Goal: Obtain resource: Obtain resource

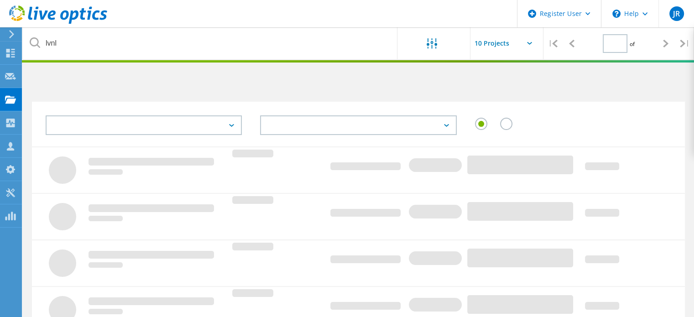
type input "1"
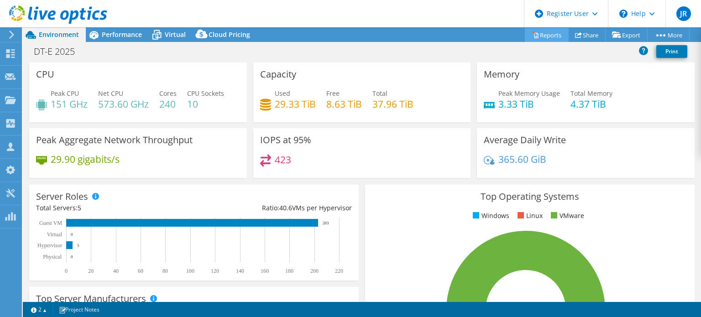
click at [549, 36] on link "Reports" at bounding box center [547, 35] width 44 height 14
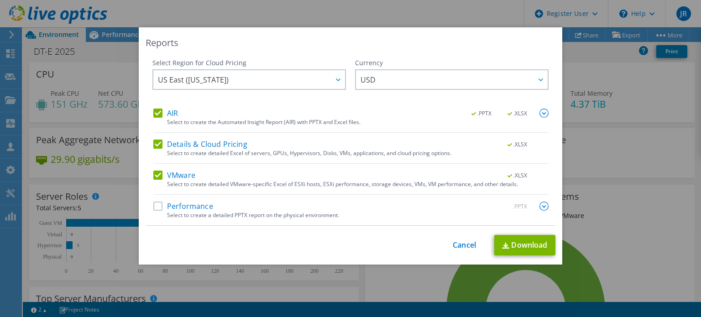
click at [184, 206] on label "Performance" at bounding box center [183, 206] width 60 height 9
click at [0, 0] on input "Performance" at bounding box center [0, 0] width 0 height 0
click at [509, 242] on link "Download" at bounding box center [524, 245] width 61 height 21
click at [454, 245] on link "Cancel" at bounding box center [464, 245] width 23 height 9
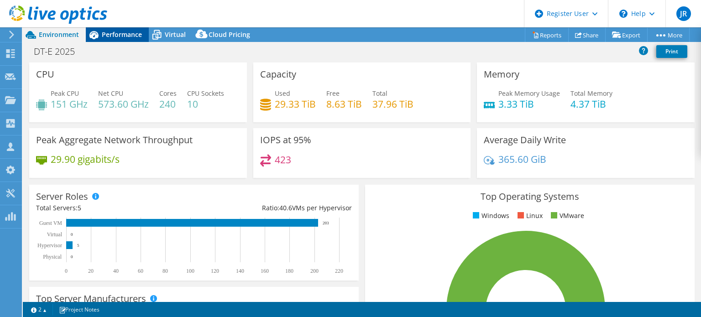
click at [130, 35] on span "Performance" at bounding box center [122, 34] width 40 height 9
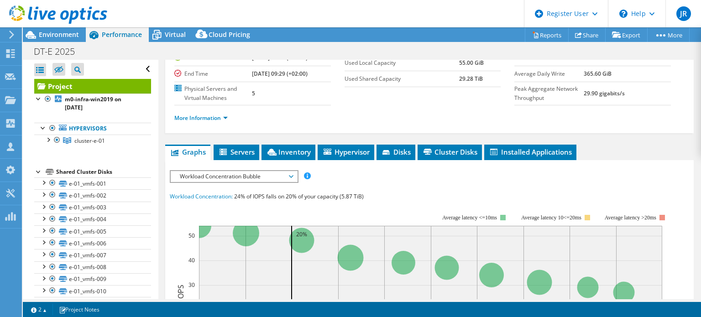
scroll to position [137, 0]
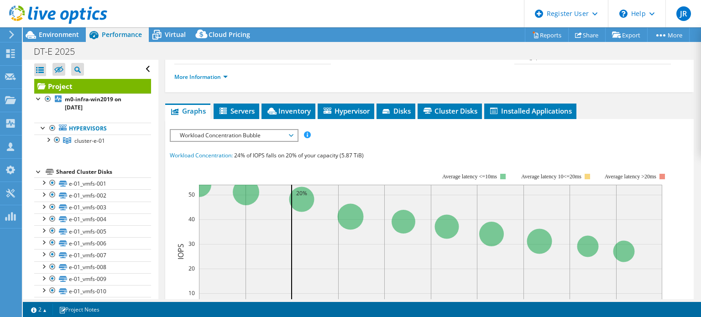
click at [267, 125] on div "IOPS Disk Throughput IO Size Latency Queue Depth CPU Percentage Memory Page Fau…" at bounding box center [429, 296] width 519 height 342
click at [267, 130] on span "Workload Concentration Bubble" at bounding box center [233, 135] width 117 height 11
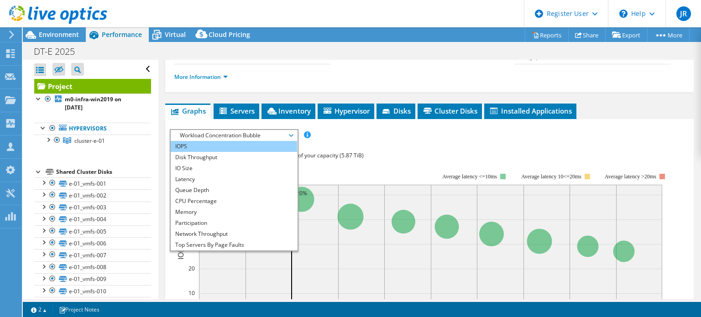
click at [248, 143] on li "IOPS" at bounding box center [234, 146] width 126 height 11
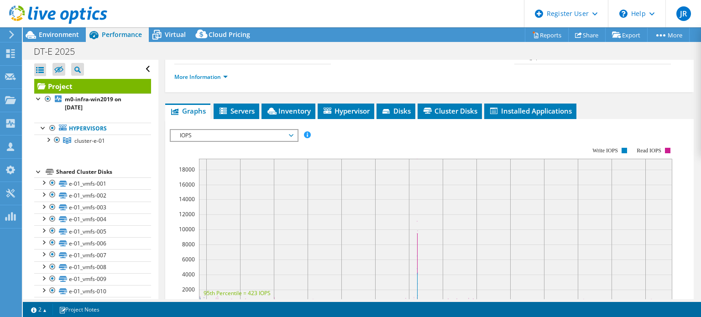
scroll to position [183, 0]
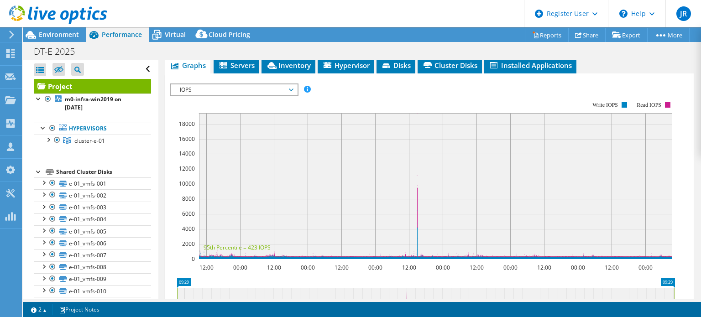
click at [221, 86] on span "IOPS" at bounding box center [233, 89] width 117 height 11
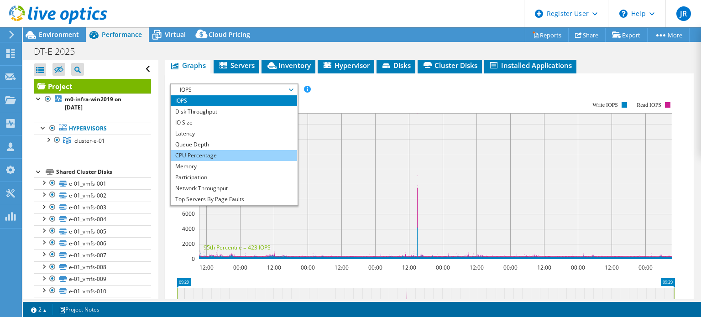
click at [221, 152] on li "CPU Percentage" at bounding box center [234, 155] width 126 height 11
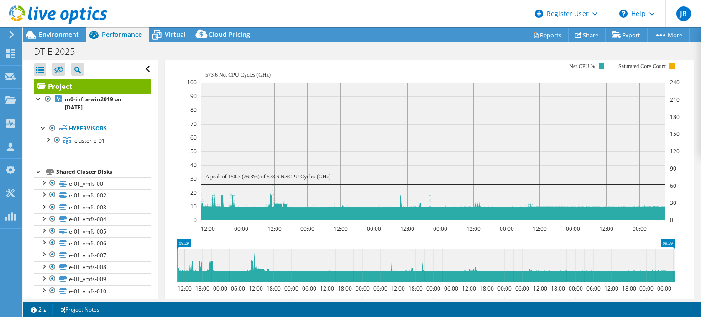
scroll to position [137, 0]
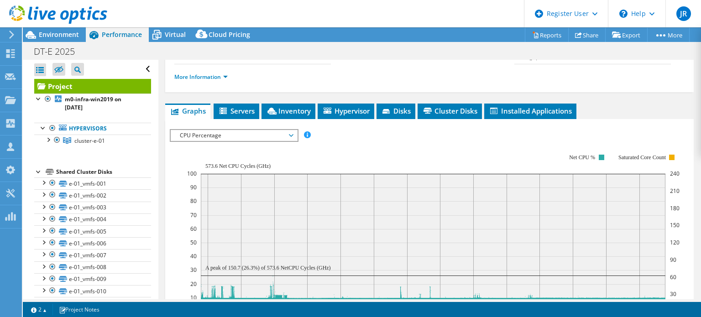
click at [270, 142] on rect at bounding box center [433, 233] width 493 height 183
click at [270, 132] on span "CPU Percentage" at bounding box center [233, 135] width 117 height 11
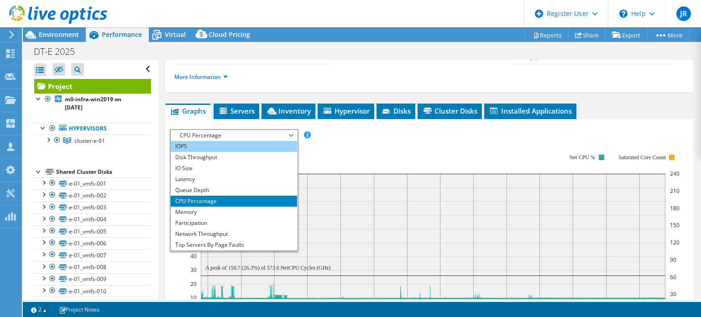
click at [253, 145] on li "IOPS" at bounding box center [234, 146] width 126 height 11
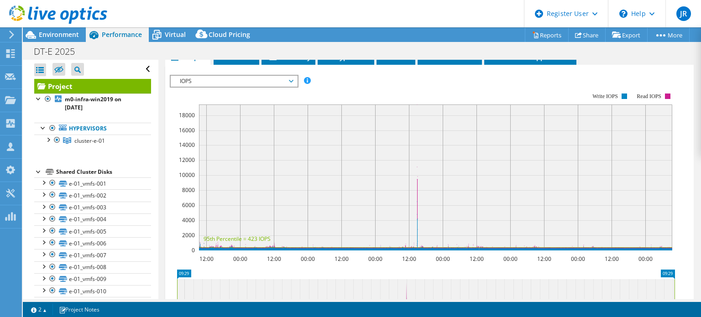
scroll to position [183, 0]
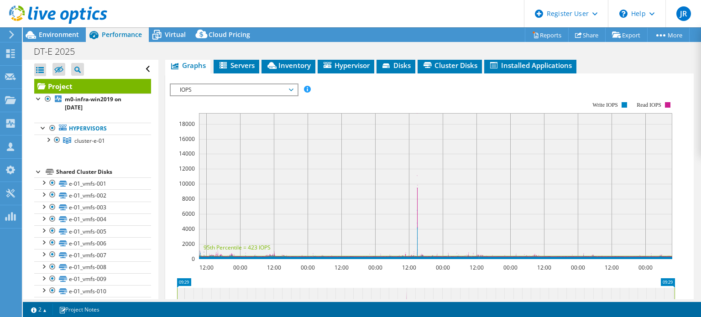
click at [275, 89] on span "IOPS" at bounding box center [233, 89] width 117 height 11
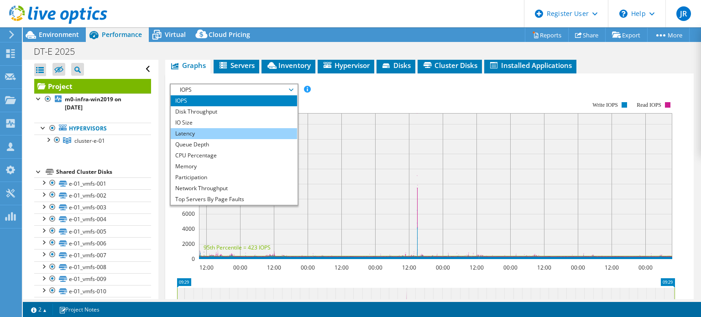
click at [244, 129] on li "Latency" at bounding box center [234, 133] width 126 height 11
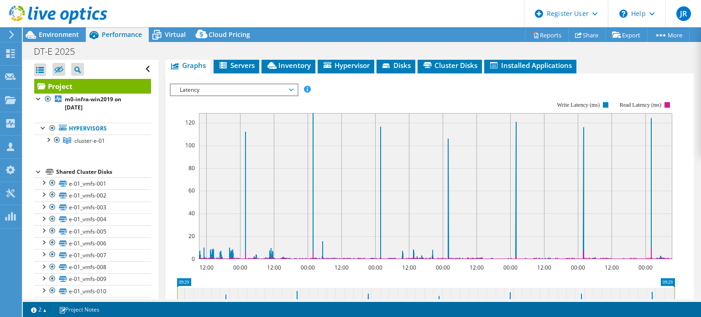
click at [290, 90] on span "Latency" at bounding box center [233, 89] width 117 height 11
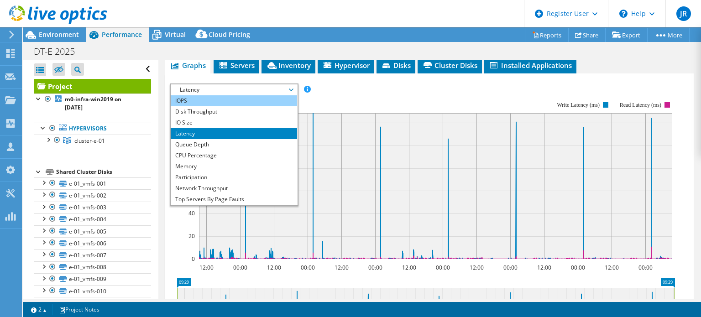
click at [246, 99] on li "IOPS" at bounding box center [234, 100] width 126 height 11
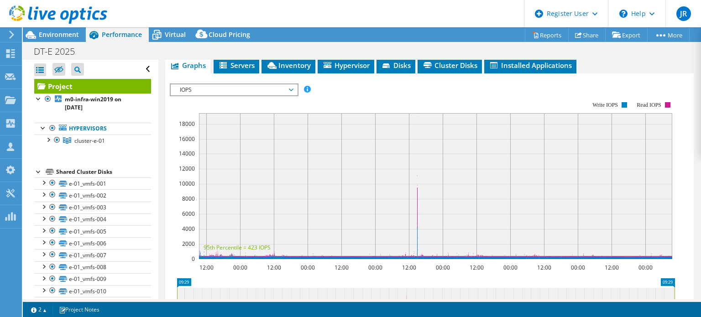
click at [440, 89] on rect at bounding box center [422, 180] width 505 height 183
click at [283, 84] on span "IOPS" at bounding box center [233, 89] width 117 height 11
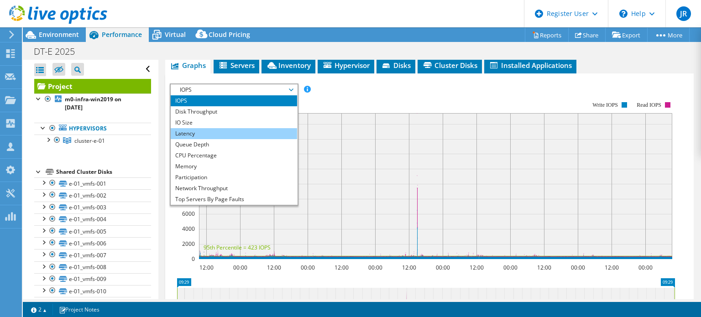
click at [241, 135] on li "Latency" at bounding box center [234, 133] width 126 height 11
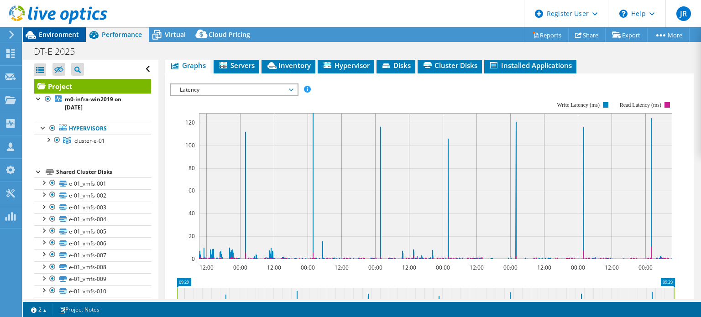
click at [69, 31] on span "Environment" at bounding box center [59, 34] width 40 height 9
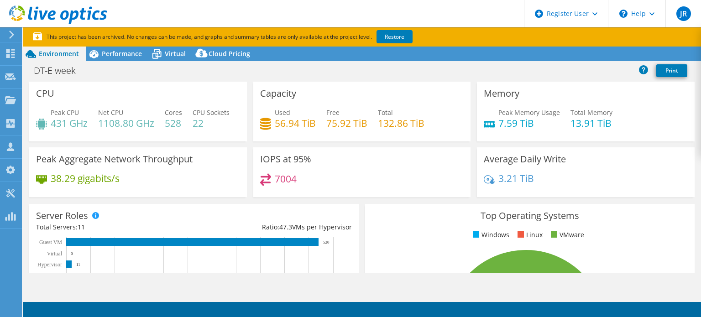
select select "EUFrankfurt"
select select "USD"
